Goal: Task Accomplishment & Management: Use online tool/utility

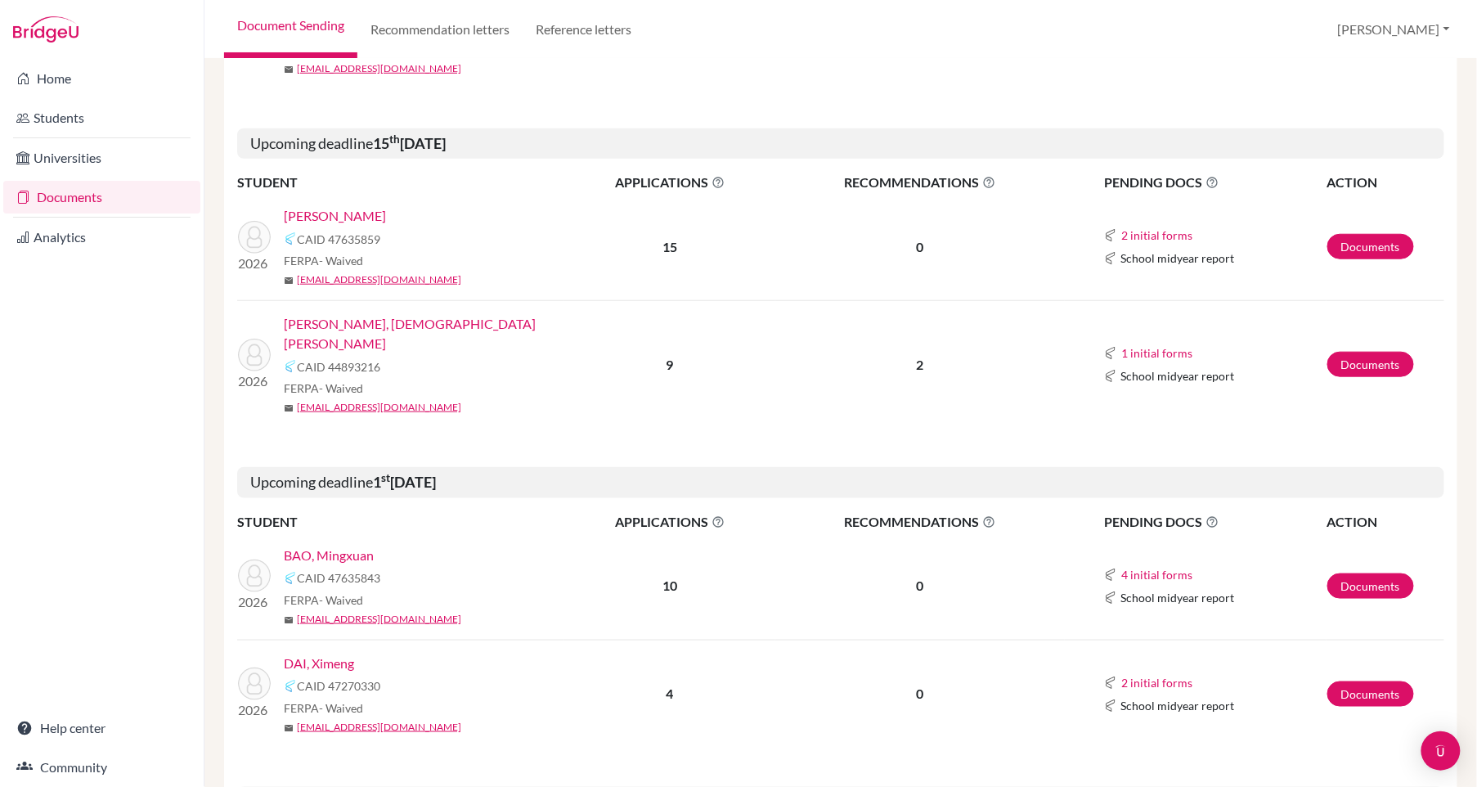
scroll to position [514, 0]
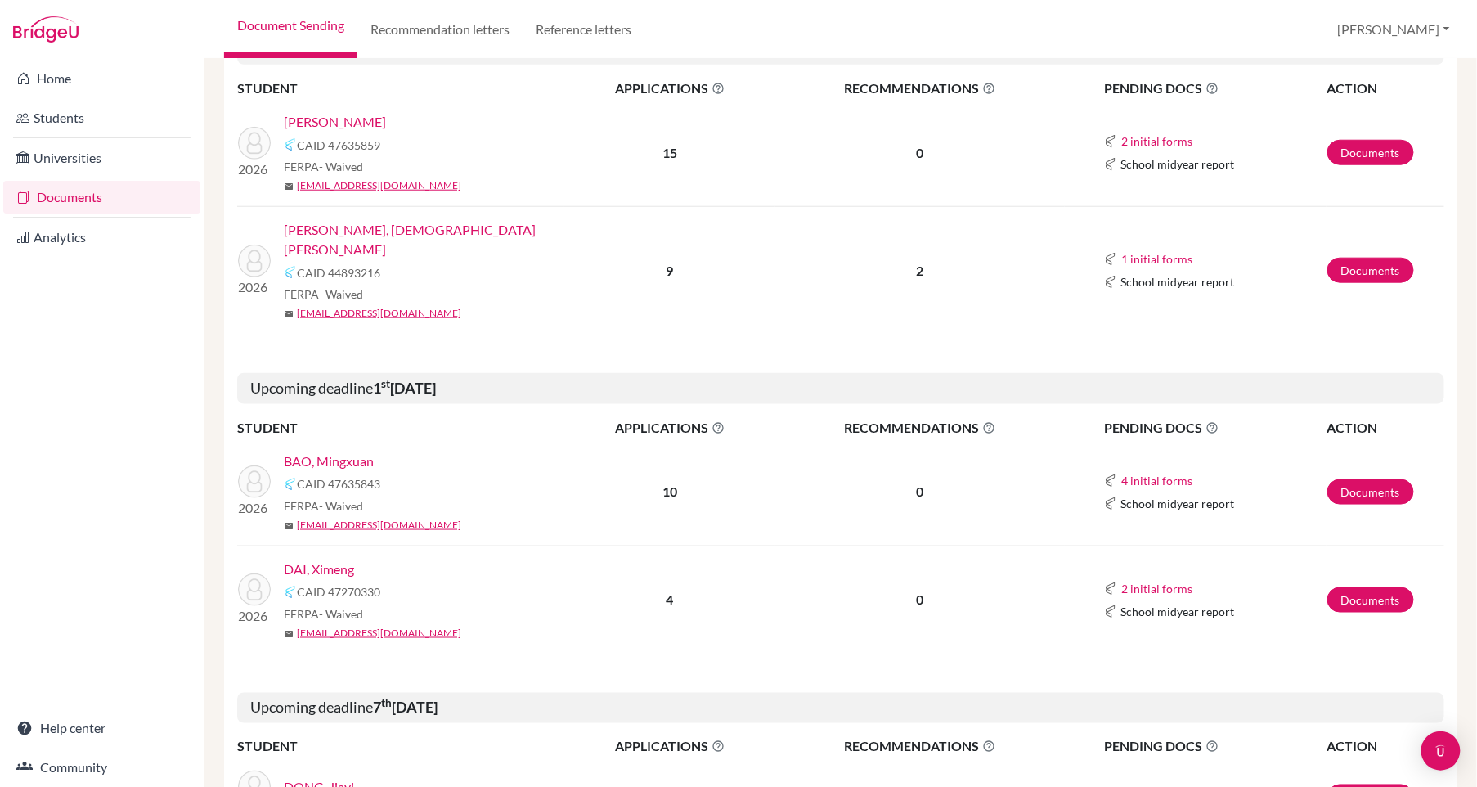
click at [410, 226] on link "[PERSON_NAME], [DEMOGRAPHIC_DATA][PERSON_NAME]" at bounding box center [430, 239] width 292 height 39
click at [1156, 123] on td "2 initial forms Counselor recommendation School report School midyear report" at bounding box center [1196, 153] width 262 height 108
click at [1156, 134] on button "2 initial forms" at bounding box center [1156, 141] width 73 height 19
click at [370, 119] on link "[PERSON_NAME]" at bounding box center [335, 122] width 102 height 20
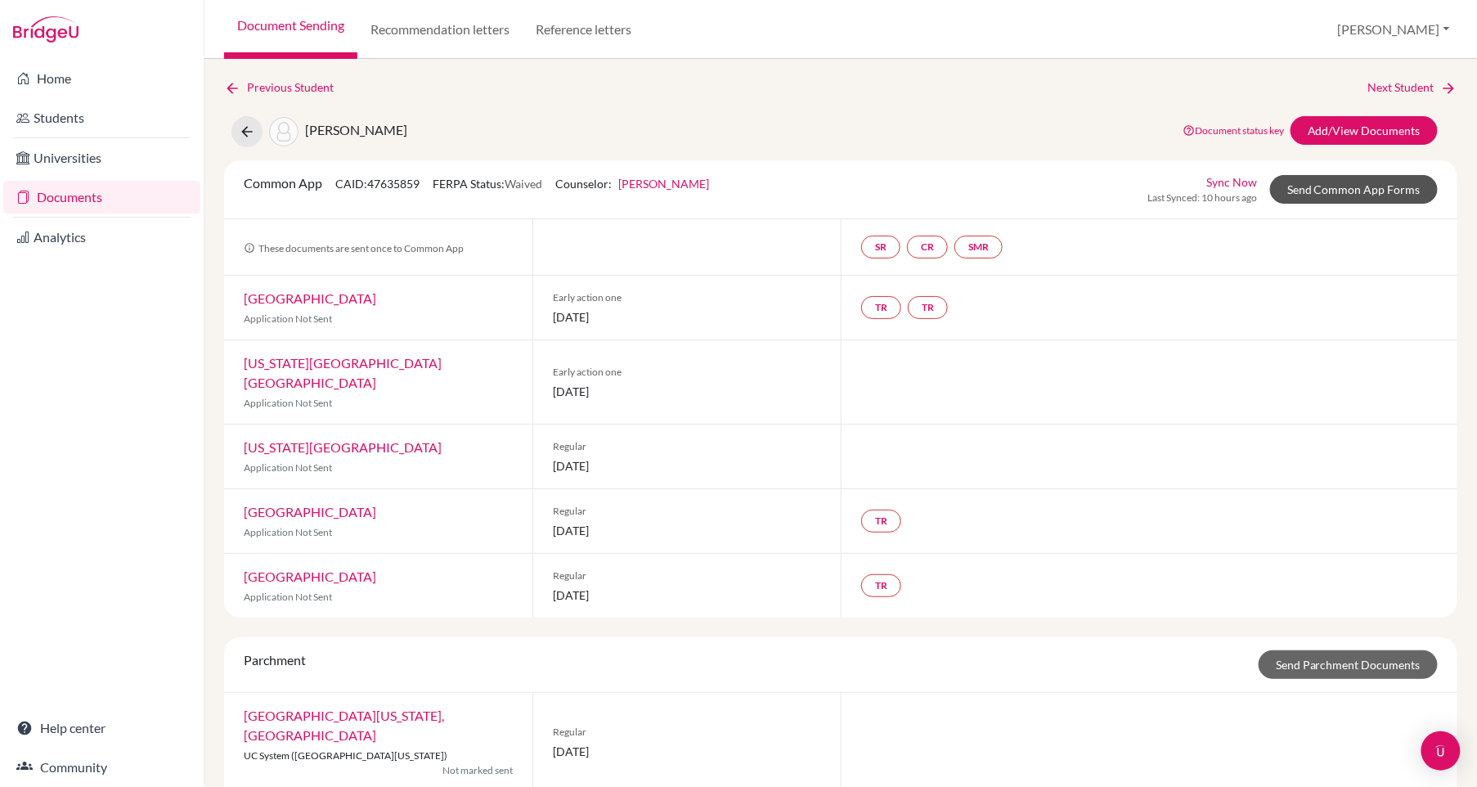
click at [1315, 187] on link "Send Common App Forms" at bounding box center [1354, 189] width 168 height 29
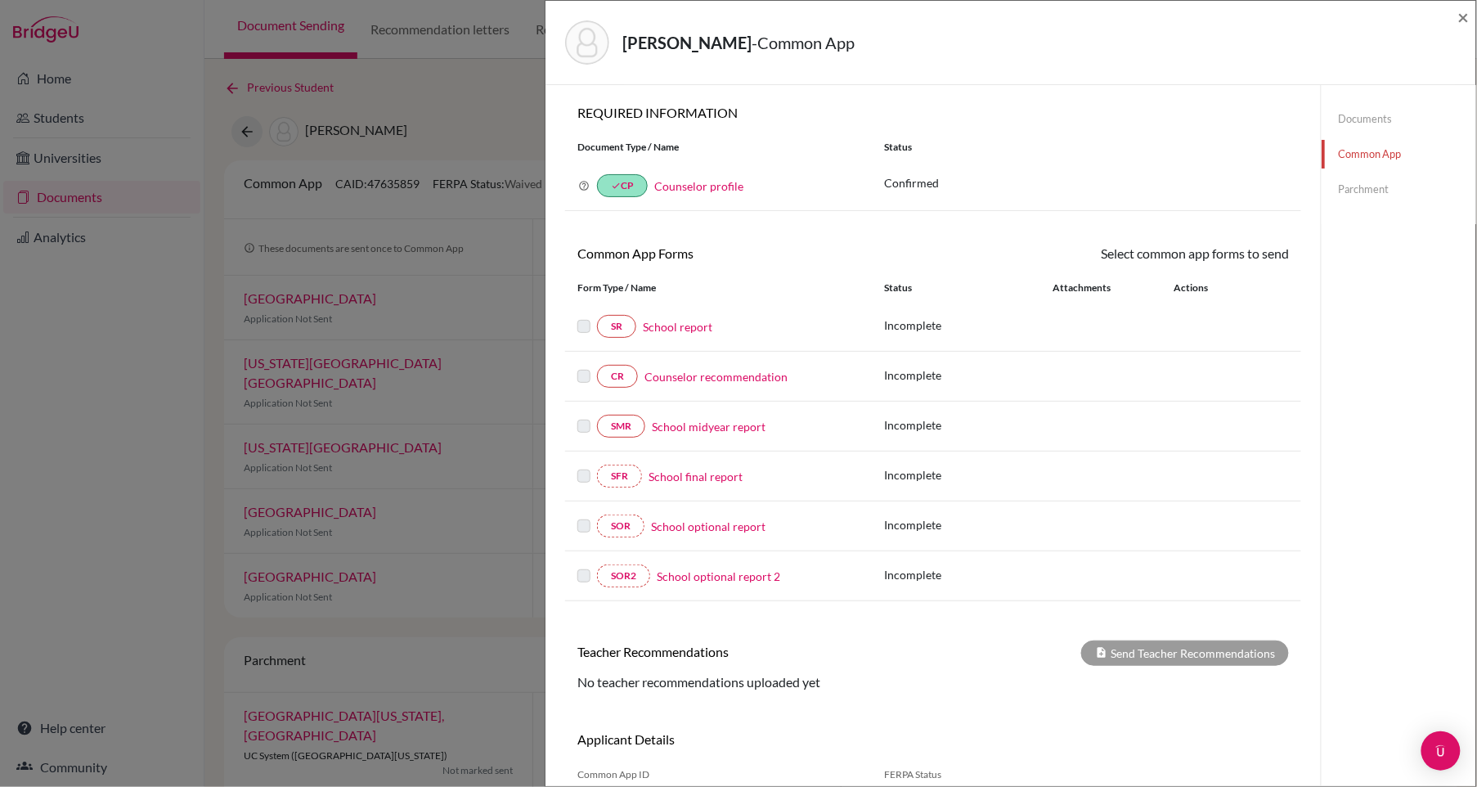
click at [685, 322] on link "School report" at bounding box center [677, 326] width 69 height 17
